Goal: Transaction & Acquisition: Purchase product/service

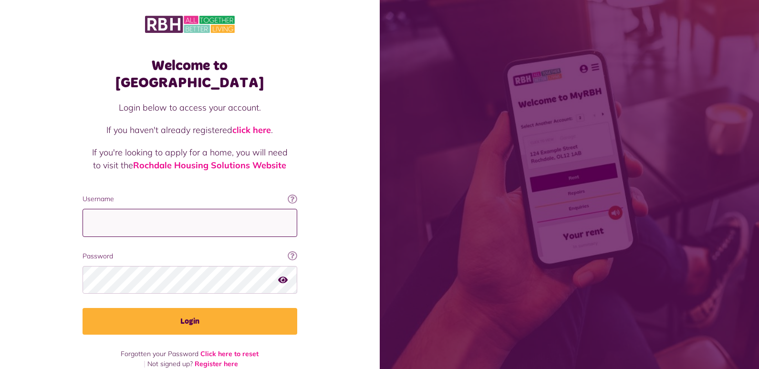
click at [143, 209] on input "Username" at bounding box center [189, 223] width 215 height 28
type input "**********"
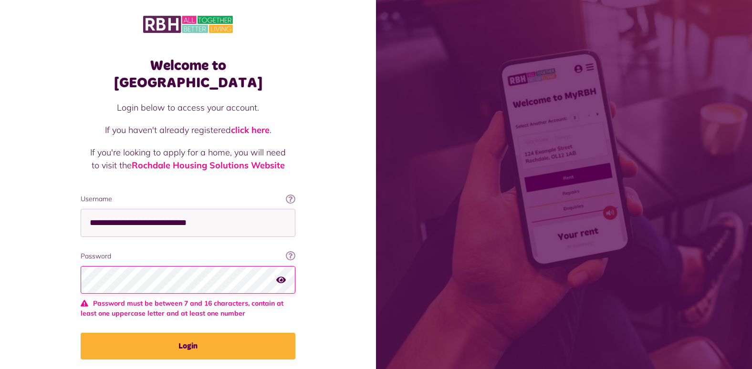
click at [283, 275] on icon "button" at bounding box center [281, 279] width 10 height 9
click at [58, 278] on div "Welcome to MyRBH Login below to access your account. If you haven't already reg…" at bounding box center [188, 204] width 376 height 408
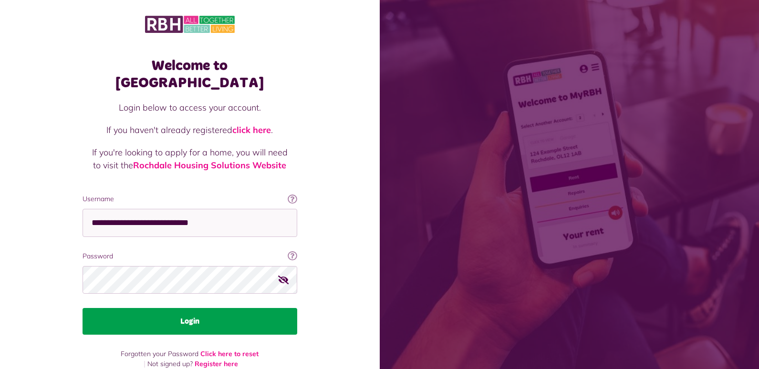
click at [178, 308] on button "Login" at bounding box center [189, 321] width 215 height 27
click at [186, 308] on button "Login" at bounding box center [189, 321] width 215 height 27
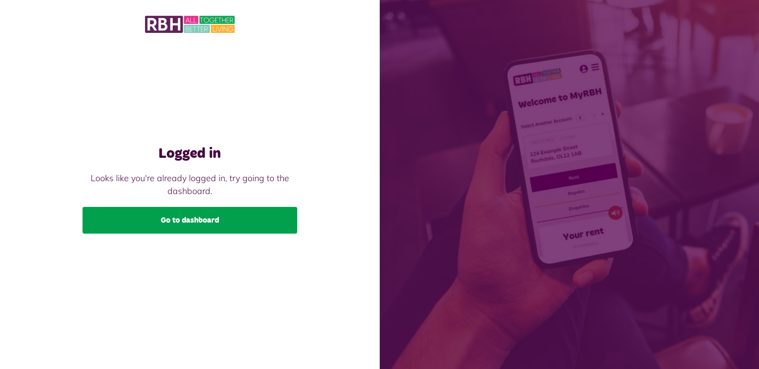
click at [215, 226] on link "Go to dashboard" at bounding box center [189, 220] width 215 height 27
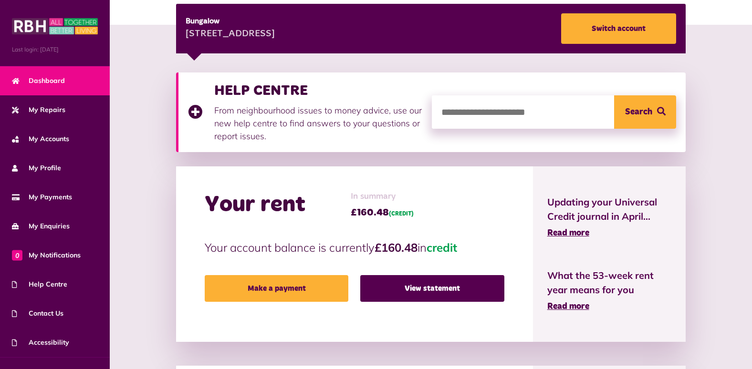
scroll to position [191, 0]
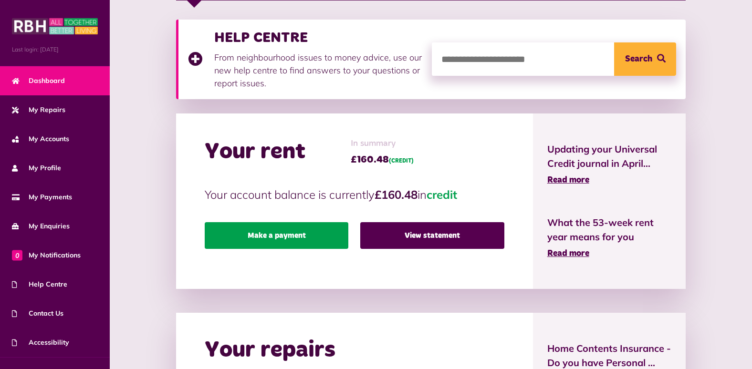
click at [261, 232] on link "Make a payment" at bounding box center [277, 235] width 144 height 27
click at [263, 234] on link "Make a payment" at bounding box center [277, 235] width 144 height 27
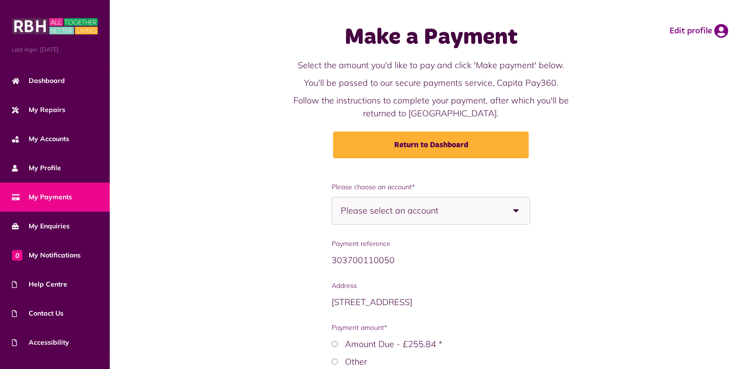
click at [516, 209] on b at bounding box center [516, 210] width 27 height 27
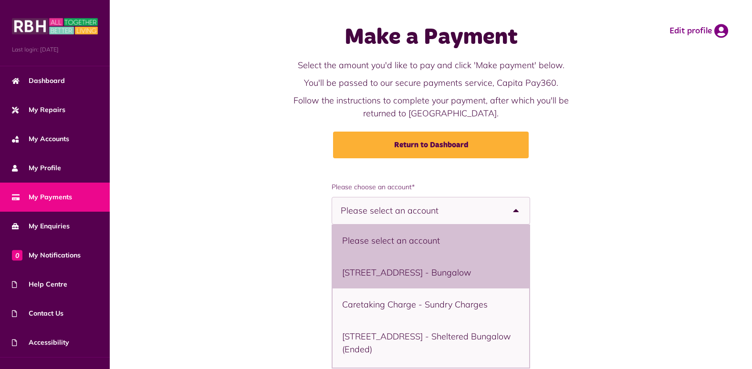
click at [500, 277] on li "11 Bowling Green Street, Heywood, OL10 1DJ - Bungalow" at bounding box center [430, 273] width 196 height 32
select select "**********"
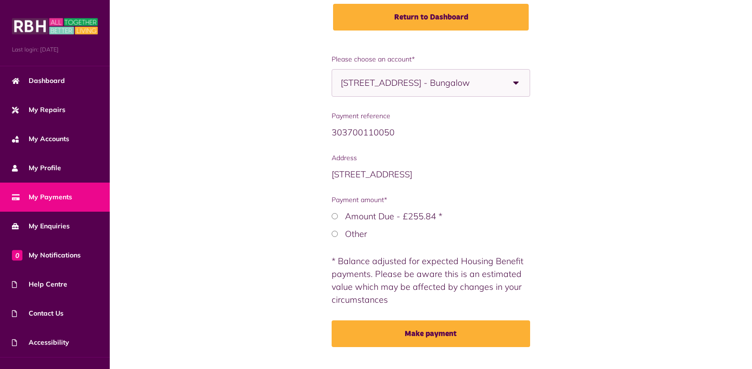
scroll to position [143, 0]
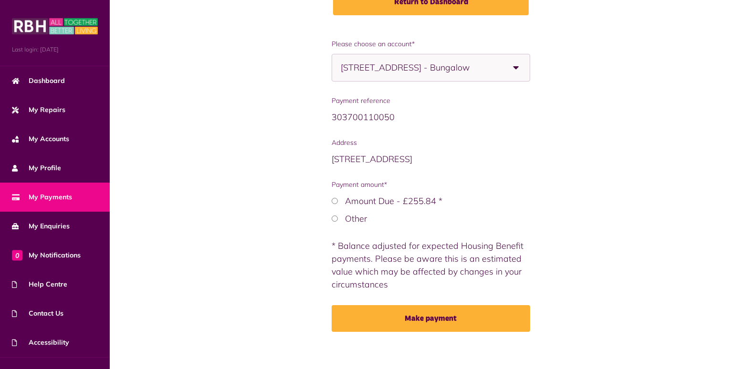
click at [358, 217] on label "Other" at bounding box center [356, 218] width 22 height 11
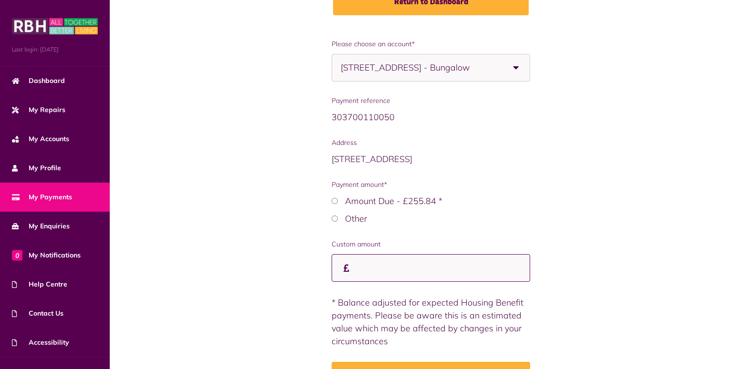
click at [359, 271] on input "Custom amount" at bounding box center [430, 268] width 198 height 28
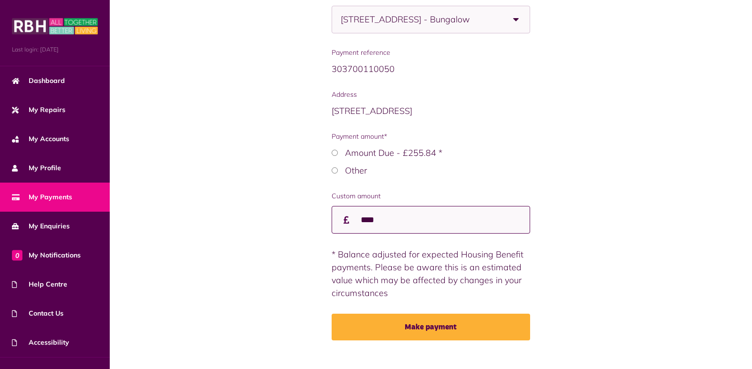
scroll to position [206, 0]
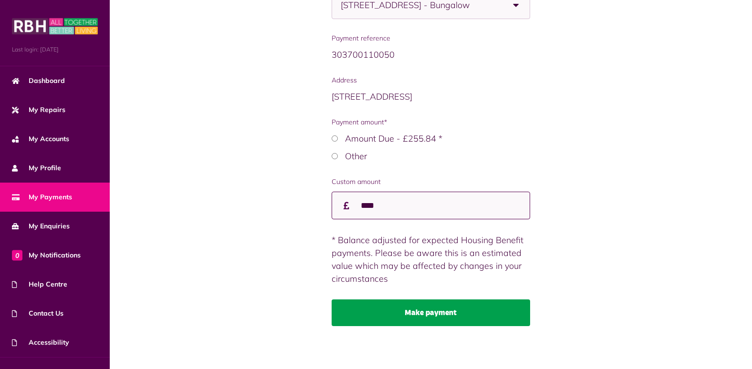
type input "****"
click at [448, 305] on button "Make payment" at bounding box center [430, 312] width 198 height 27
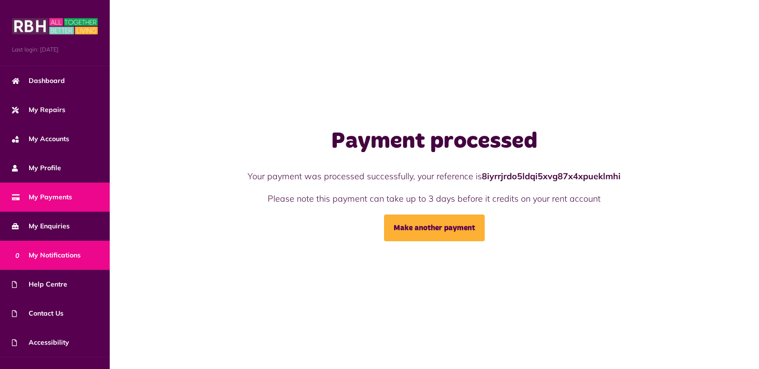
click at [44, 253] on span "0 My Notifications" at bounding box center [46, 255] width 69 height 10
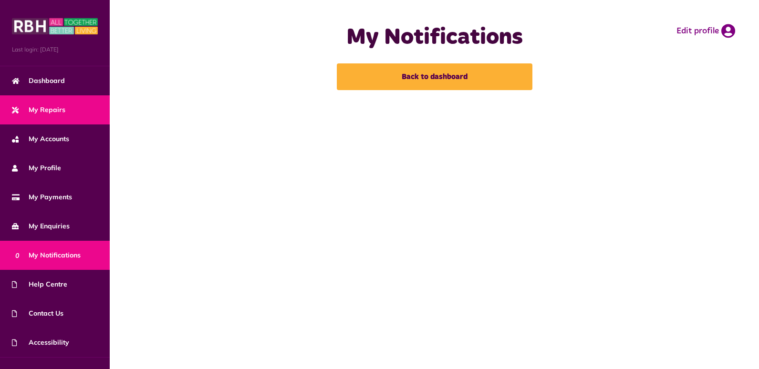
click at [57, 105] on span "My Repairs" at bounding box center [38, 110] width 53 height 10
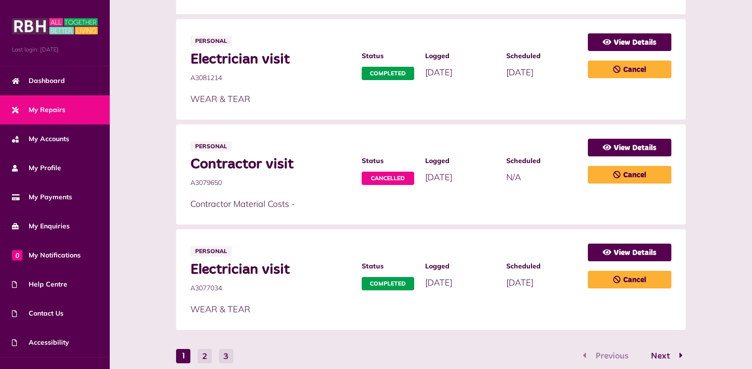
scroll to position [614, 0]
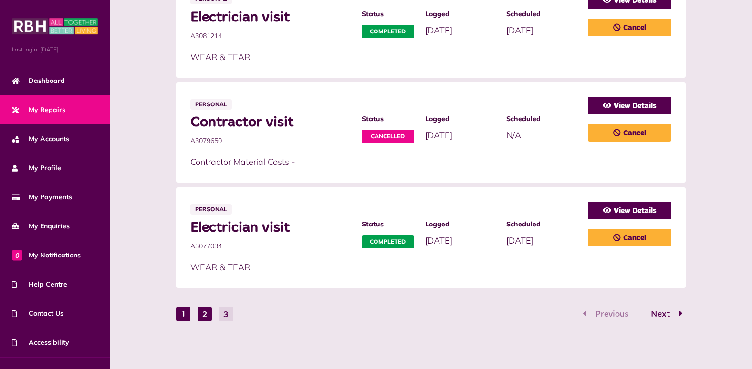
click at [202, 317] on button "2" at bounding box center [204, 314] width 14 height 14
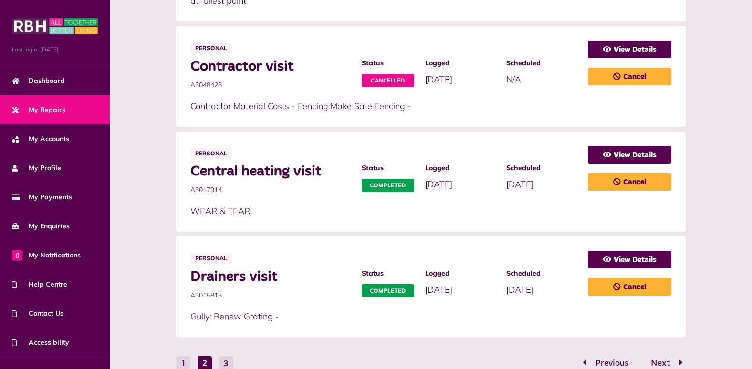
scroll to position [640, 0]
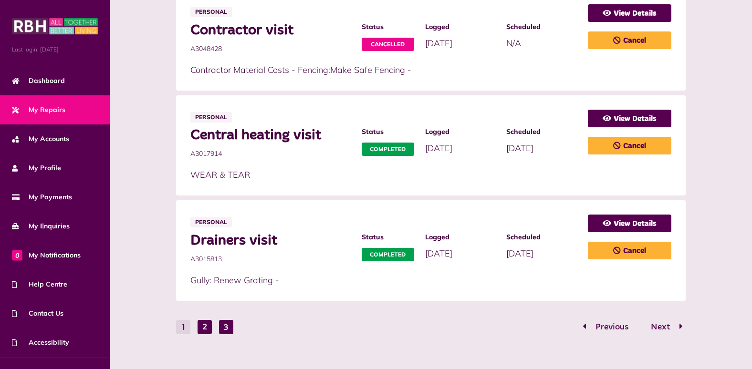
click at [231, 320] on button "3" at bounding box center [226, 327] width 14 height 14
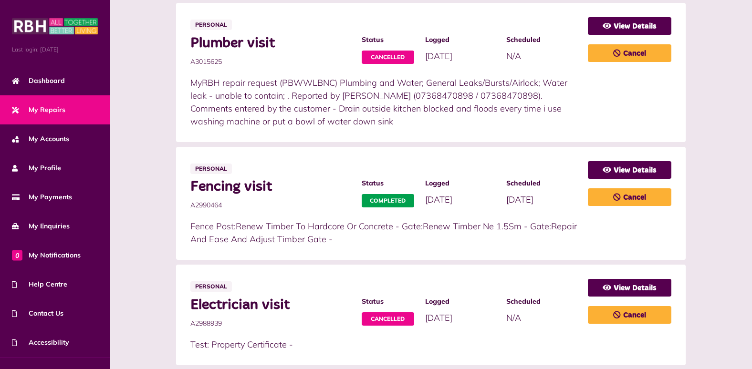
scroll to position [217, 0]
